Goal: Communication & Community: Ask a question

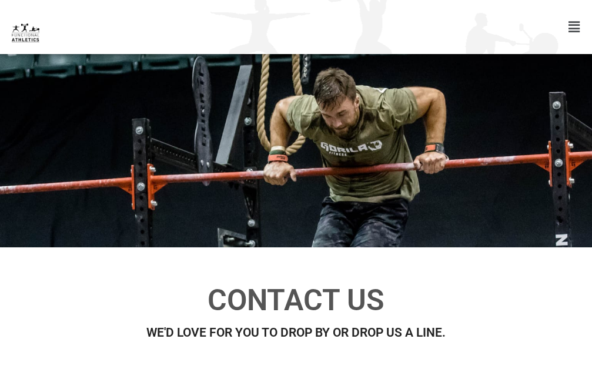
click at [468, 243] on div at bounding box center [296, 150] width 592 height 193
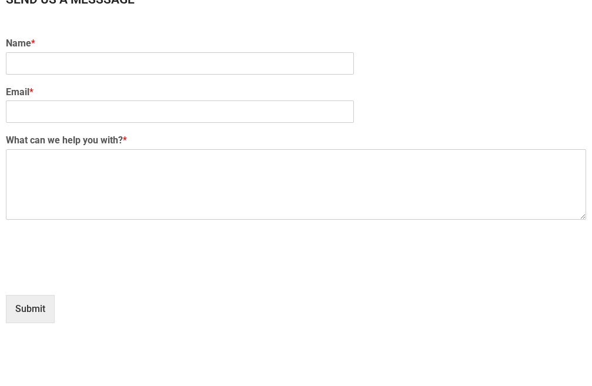
scroll to position [828, 0]
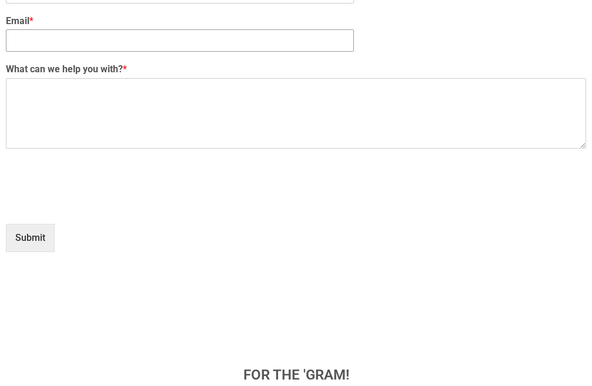
click at [187, 51] on input "Email *" at bounding box center [180, 40] width 348 height 22
type input "[EMAIL_ADDRESS][DOMAIN_NAME]"
type input "[PERSON_NAME]"
paste textarea "Re: SEO Report Hi Good Morning, I was checking your website and see you have a …"
click at [289, 101] on textarea "What can we help you with? *" at bounding box center [296, 113] width 580 height 71
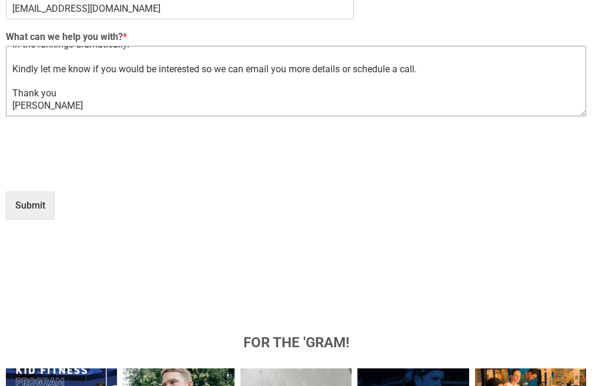
scroll to position [863, 0]
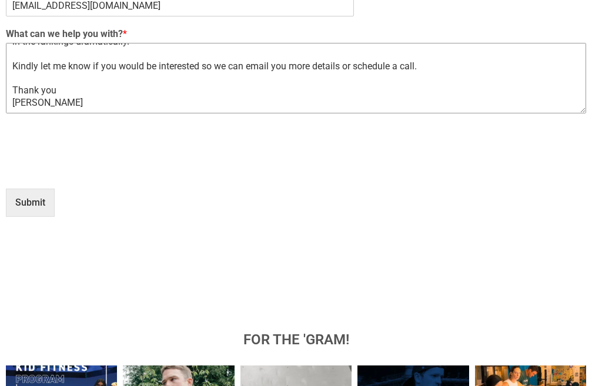
type textarea "Re: SEO Report Hi Good Morning, I was checking your website and see you have a …"
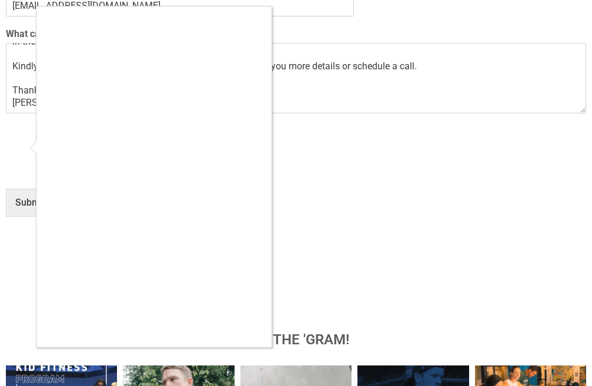
type input "1"
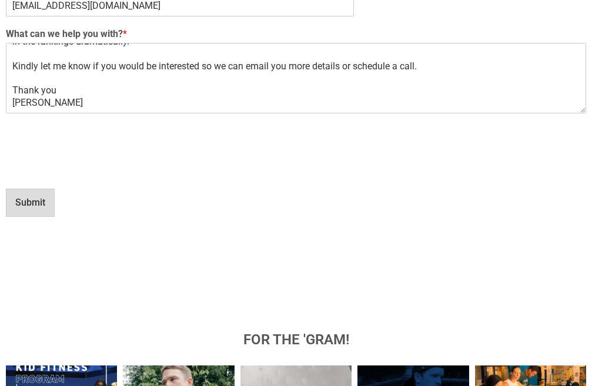
click at [16, 207] on button "Submit" at bounding box center [30, 203] width 49 height 28
